Goal: Information Seeking & Learning: Learn about a topic

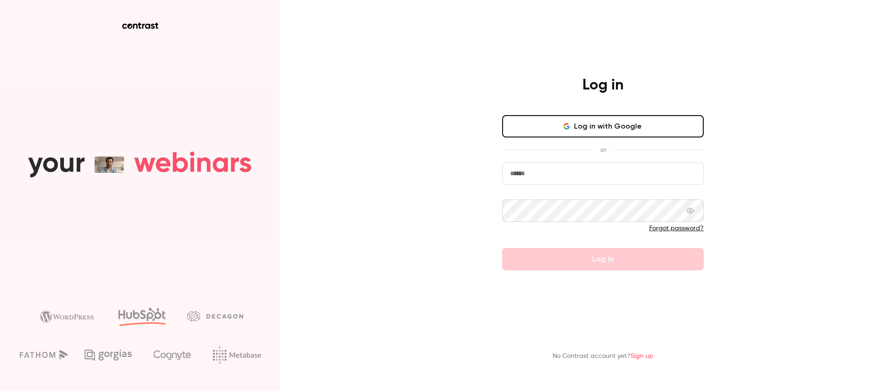
type input "**********"
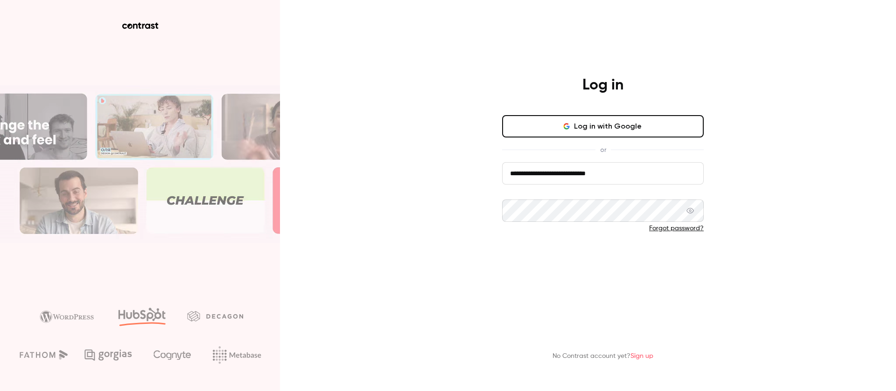
click at [604, 253] on button "Log in" at bounding box center [603, 259] width 202 height 22
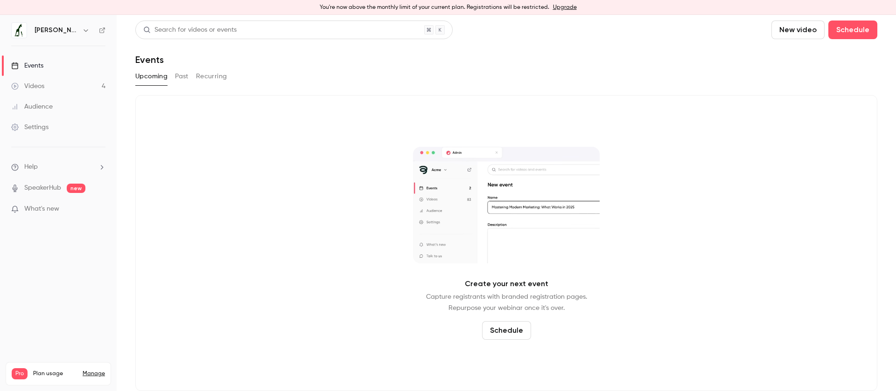
click at [98, 370] on link "Manage" at bounding box center [94, 373] width 22 height 7
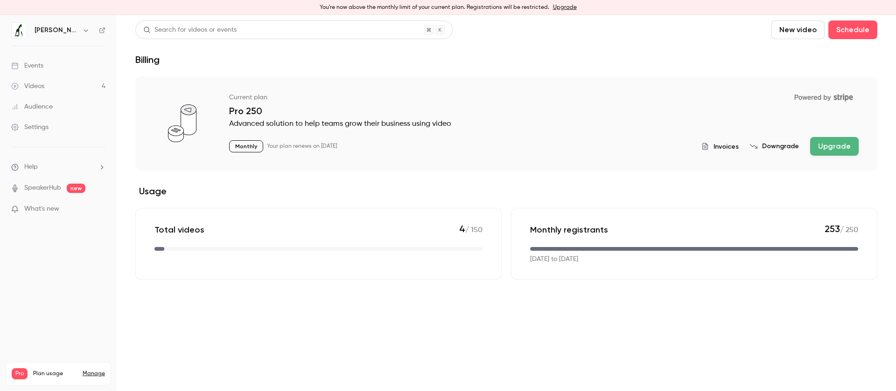
click at [65, 83] on link "Videos 4" at bounding box center [58, 86] width 117 height 21
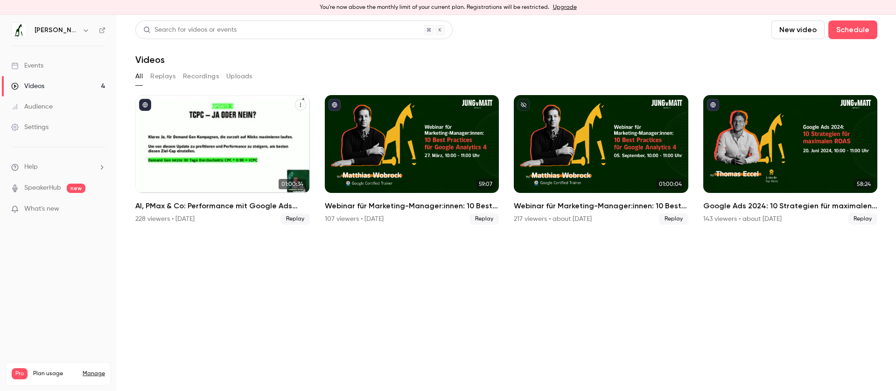
click at [189, 215] on div "228 viewers • [DATE]" at bounding box center [164, 219] width 59 height 9
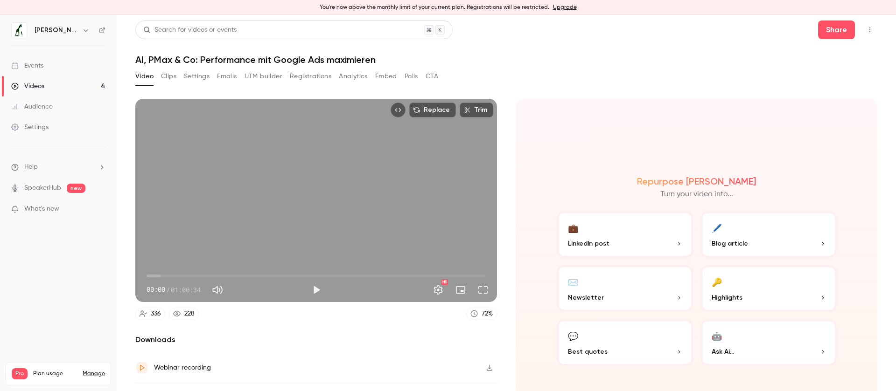
click at [218, 80] on button "Emails" at bounding box center [227, 76] width 20 height 15
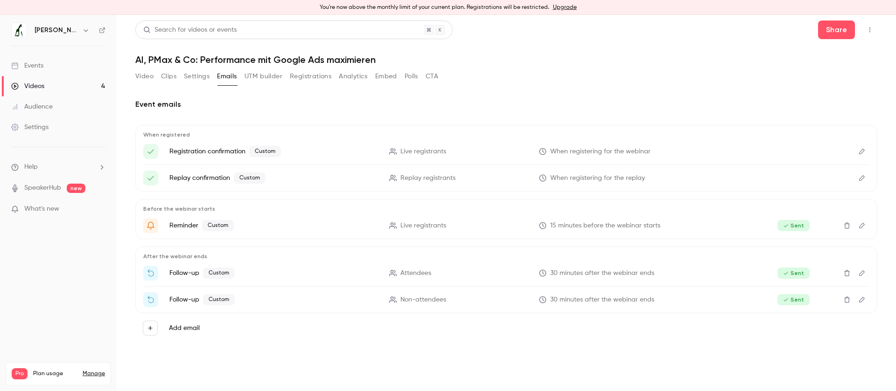
click at [317, 80] on button "Registrations" at bounding box center [311, 76] width 42 height 15
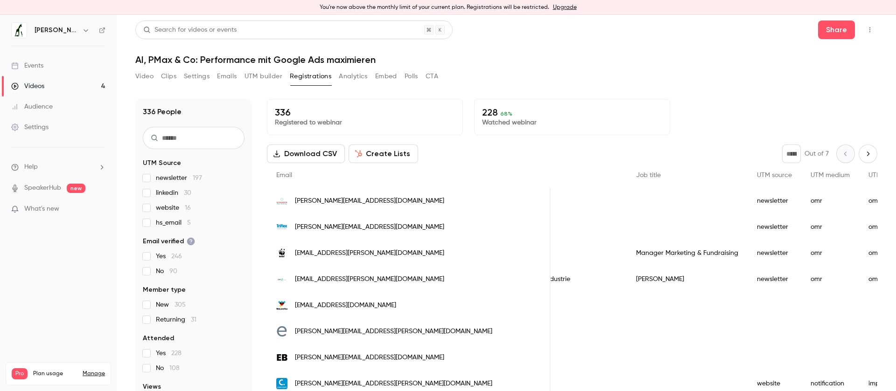
scroll to position [0, 671]
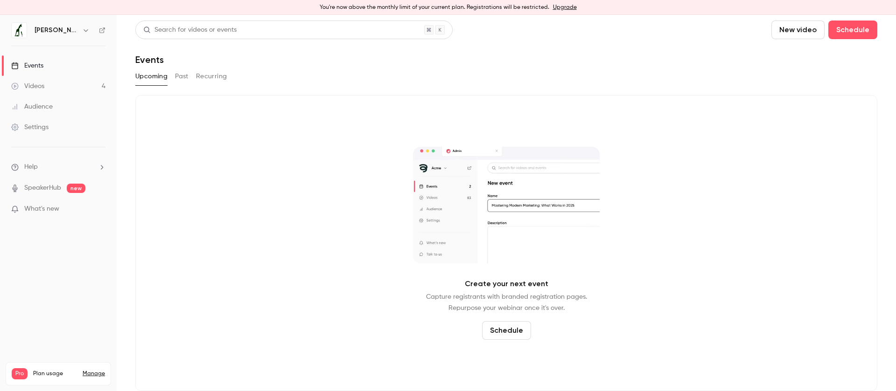
click at [94, 370] on link "Manage" at bounding box center [94, 373] width 22 height 7
